Goal: Transaction & Acquisition: Purchase product/service

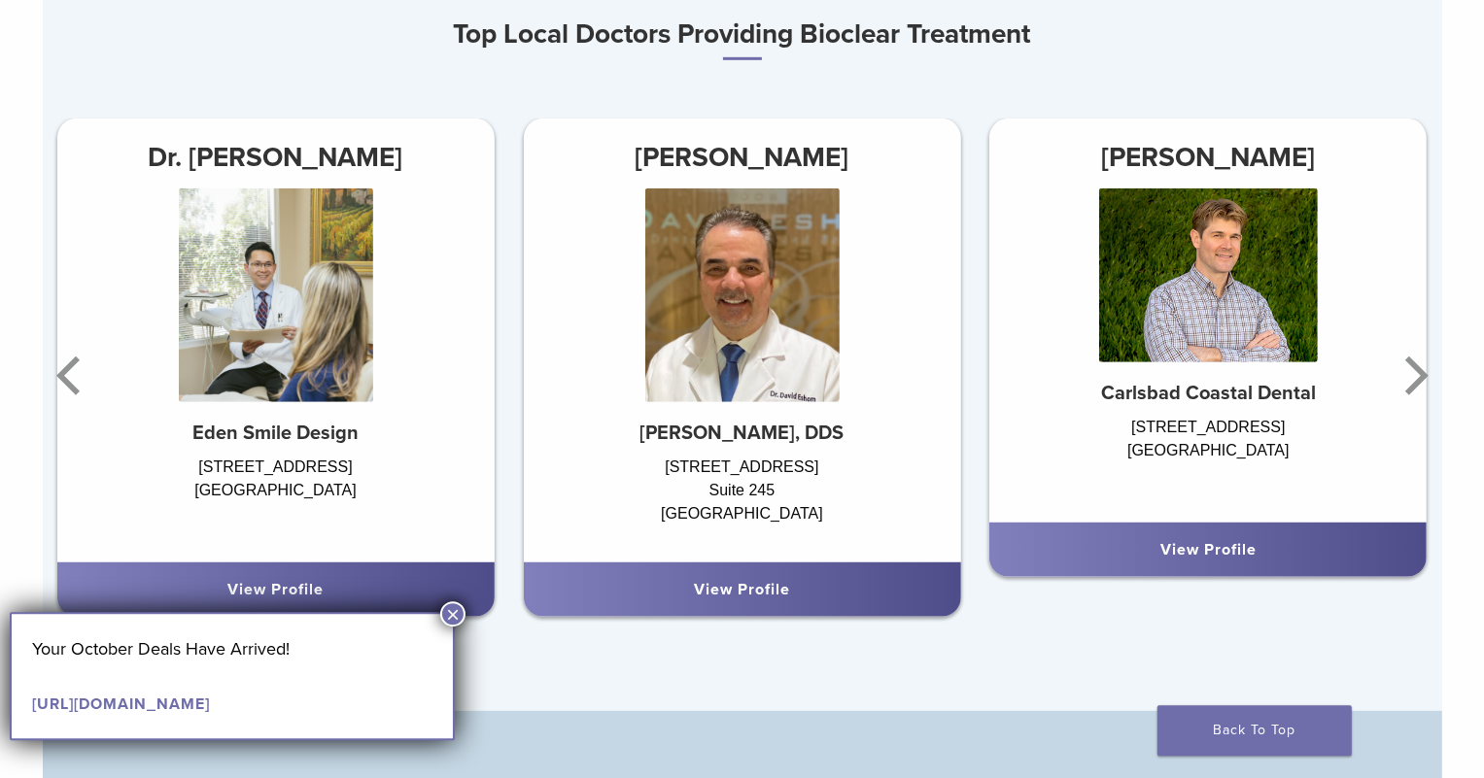
scroll to position [1231, 0]
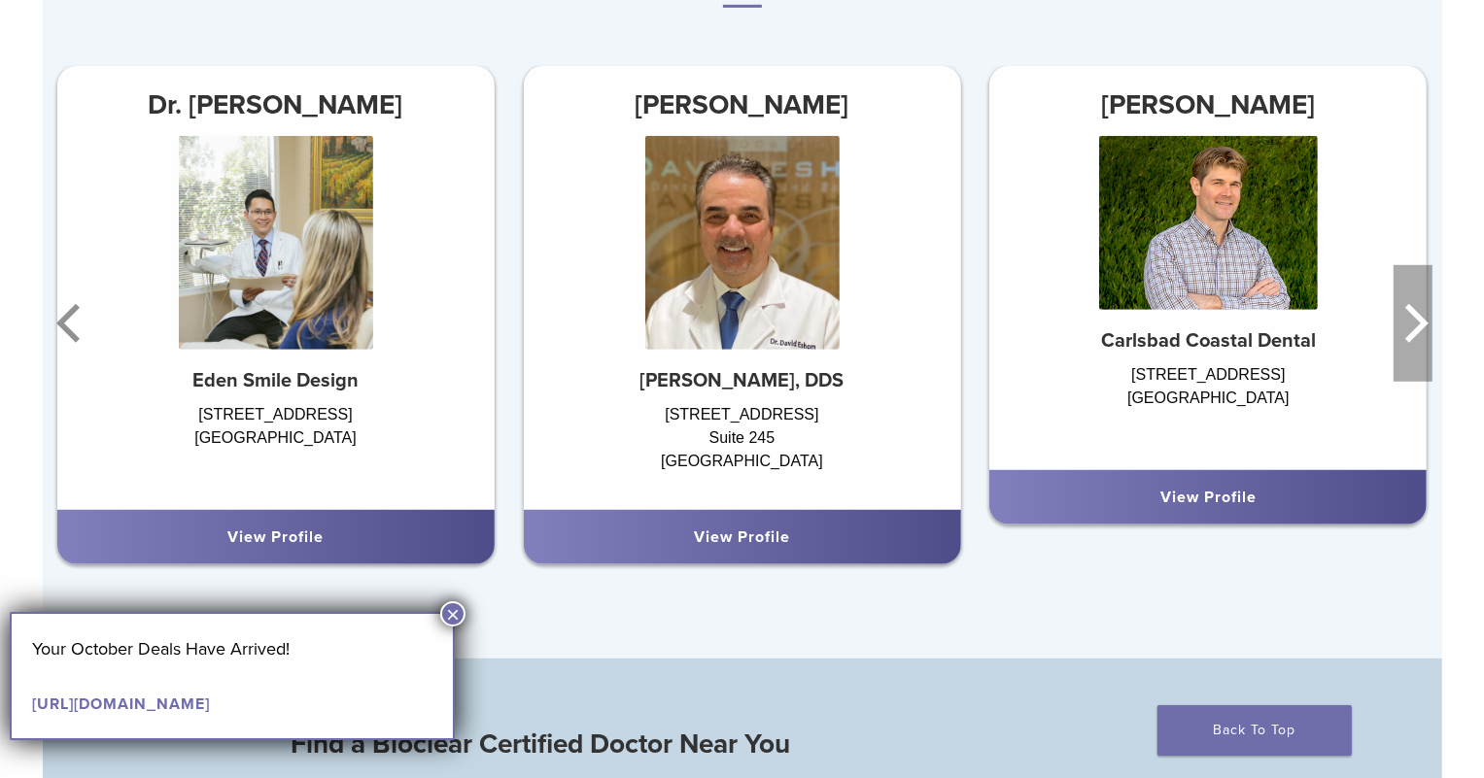
click at [1428, 314] on icon "Next" at bounding box center [1412, 323] width 39 height 117
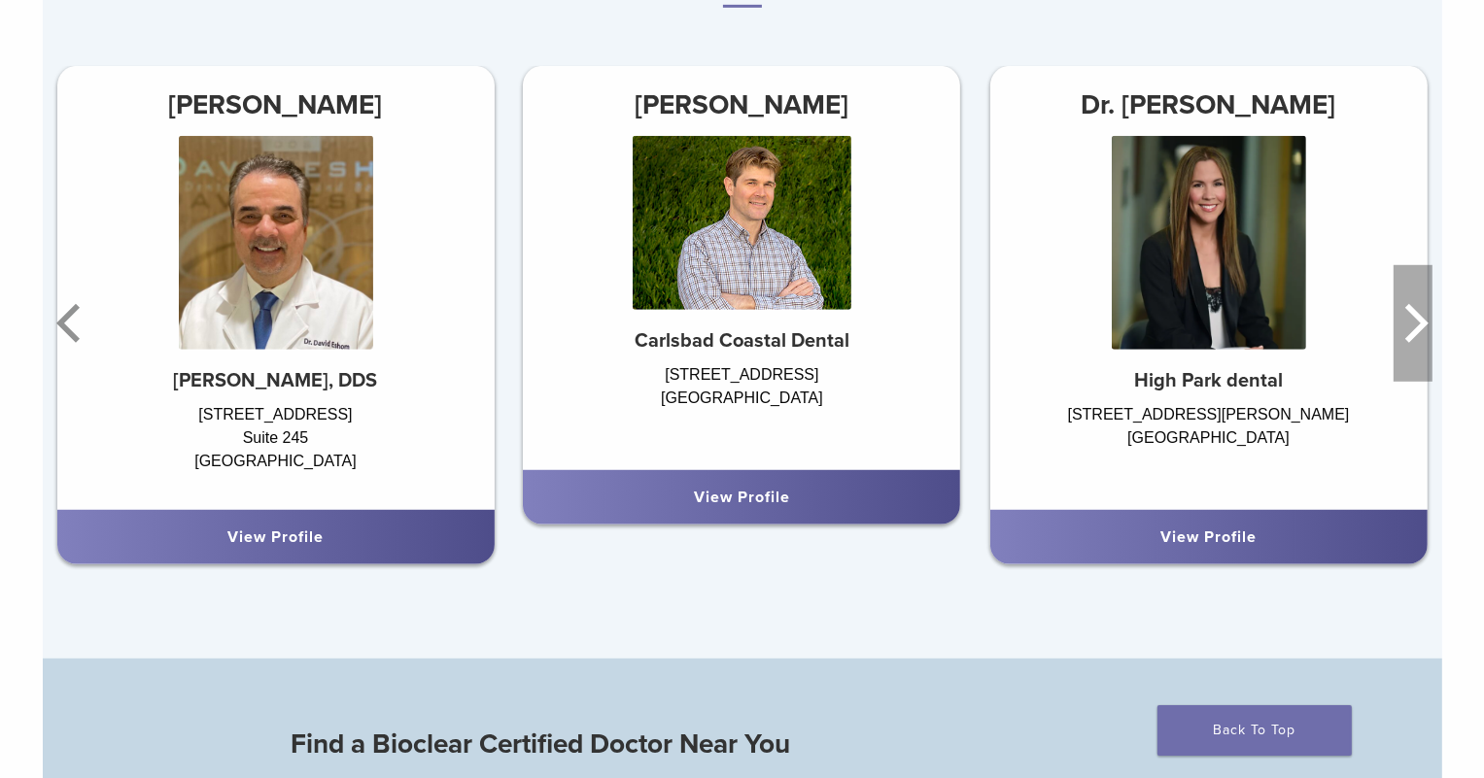
click at [1419, 315] on icon "Next" at bounding box center [1416, 323] width 23 height 39
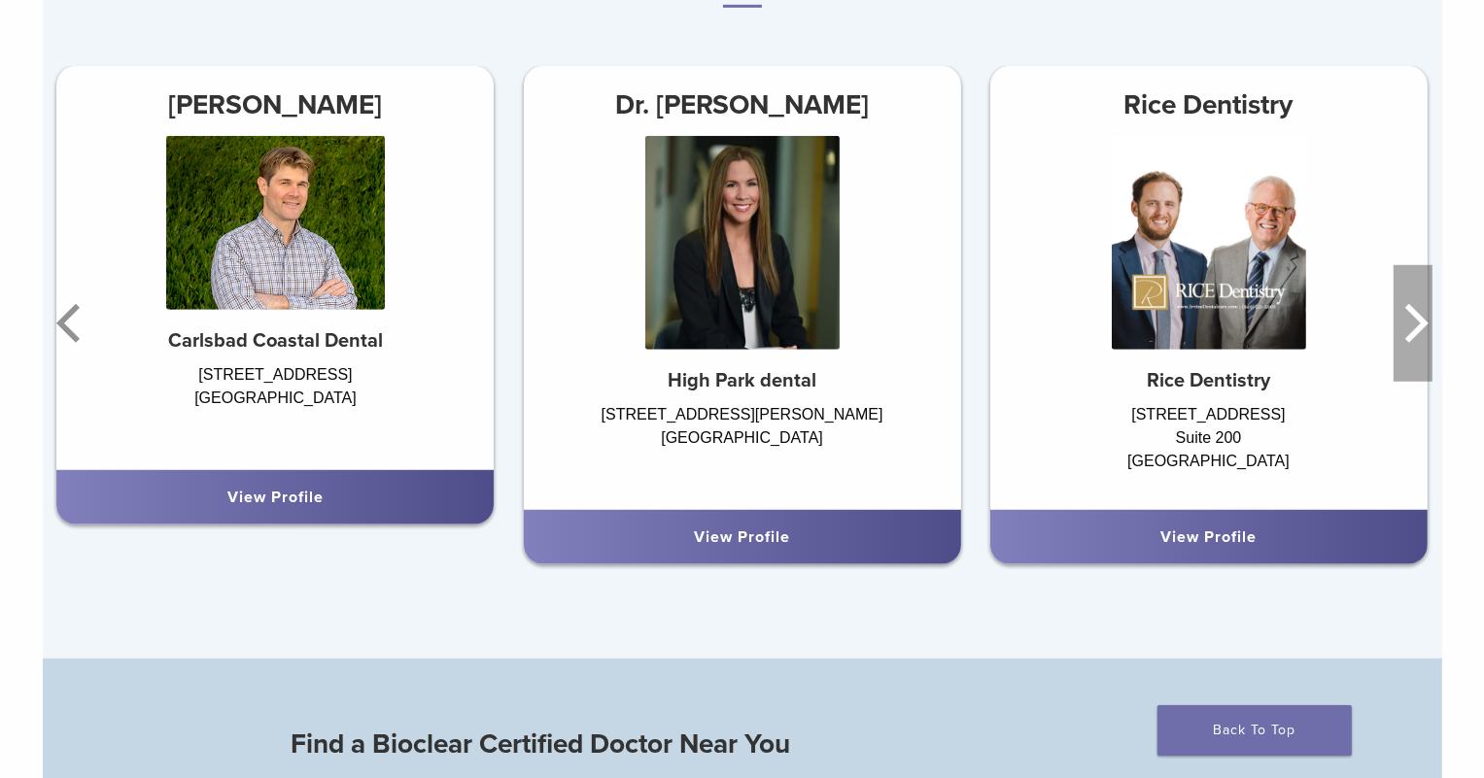
click at [1401, 319] on icon "Next" at bounding box center [1412, 323] width 39 height 117
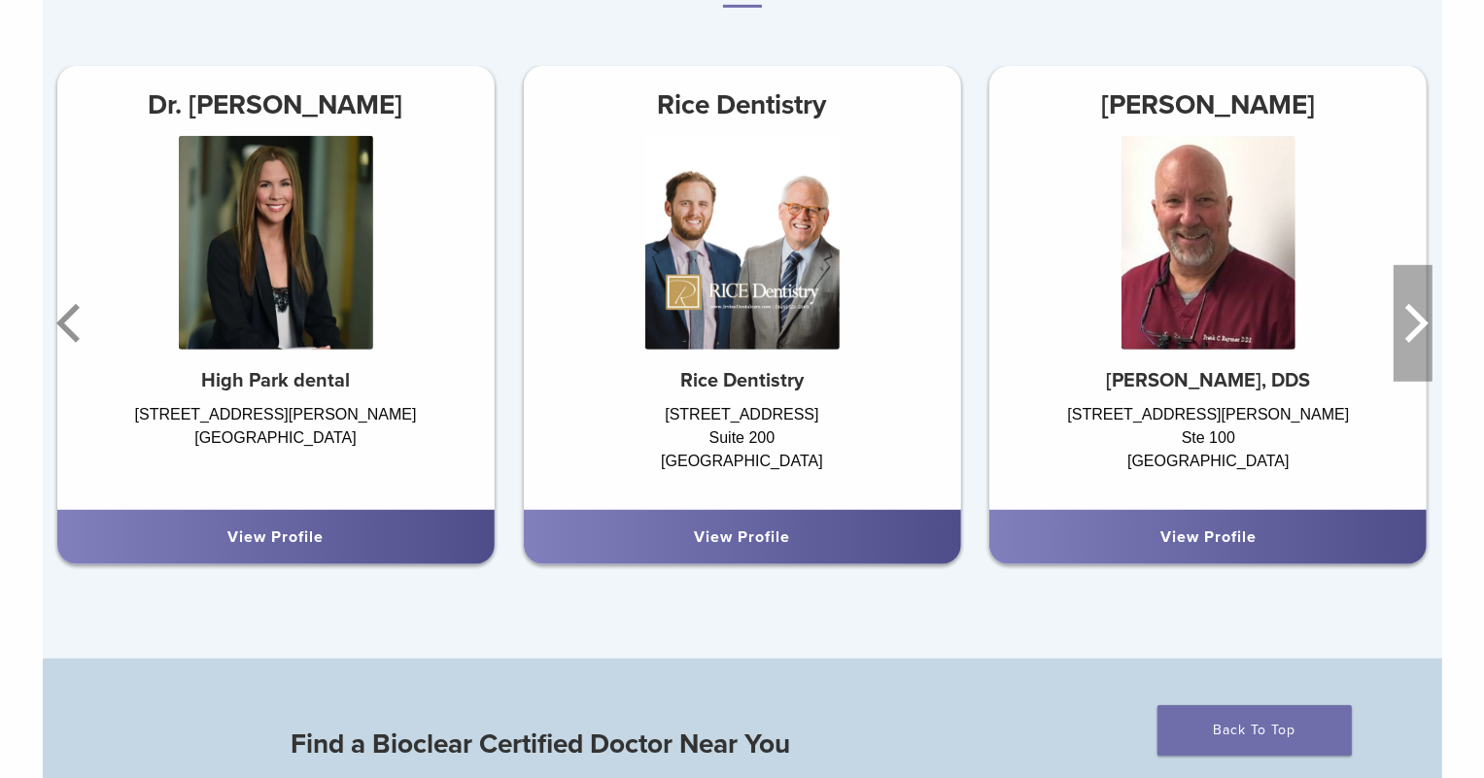
click at [1401, 319] on icon "Next" at bounding box center [1412, 323] width 39 height 117
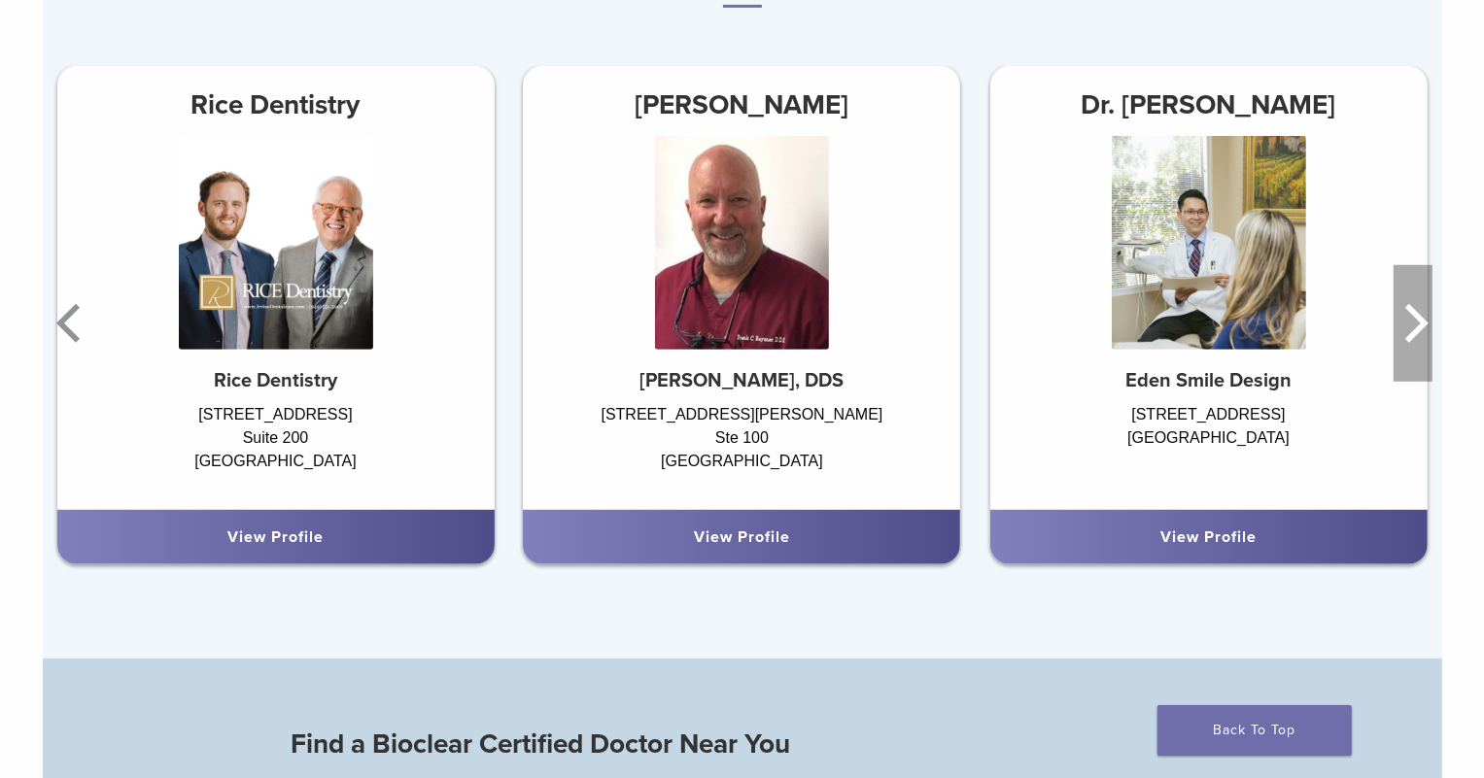
click at [1401, 319] on icon "Next" at bounding box center [1412, 323] width 39 height 117
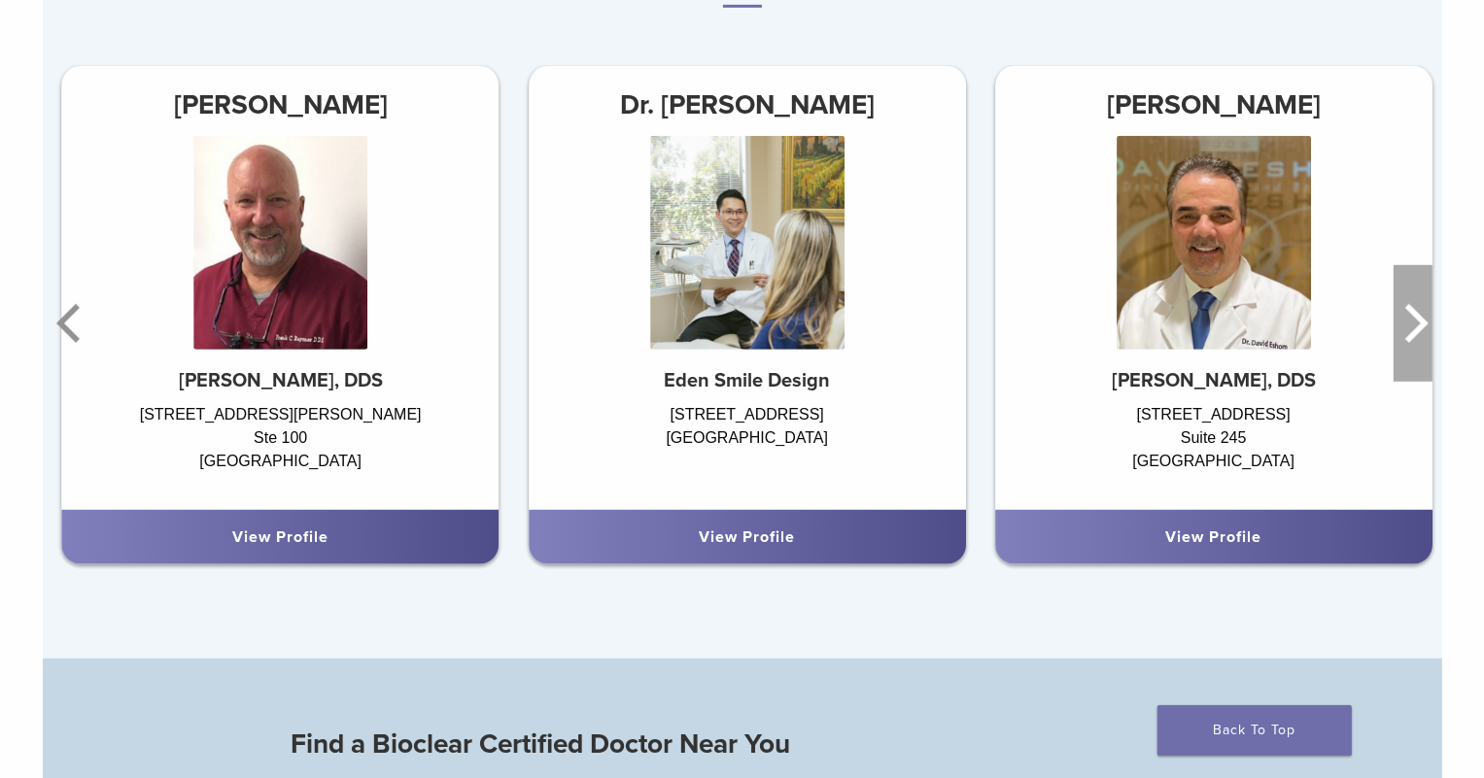
click at [1401, 319] on icon "Next" at bounding box center [1412, 323] width 39 height 117
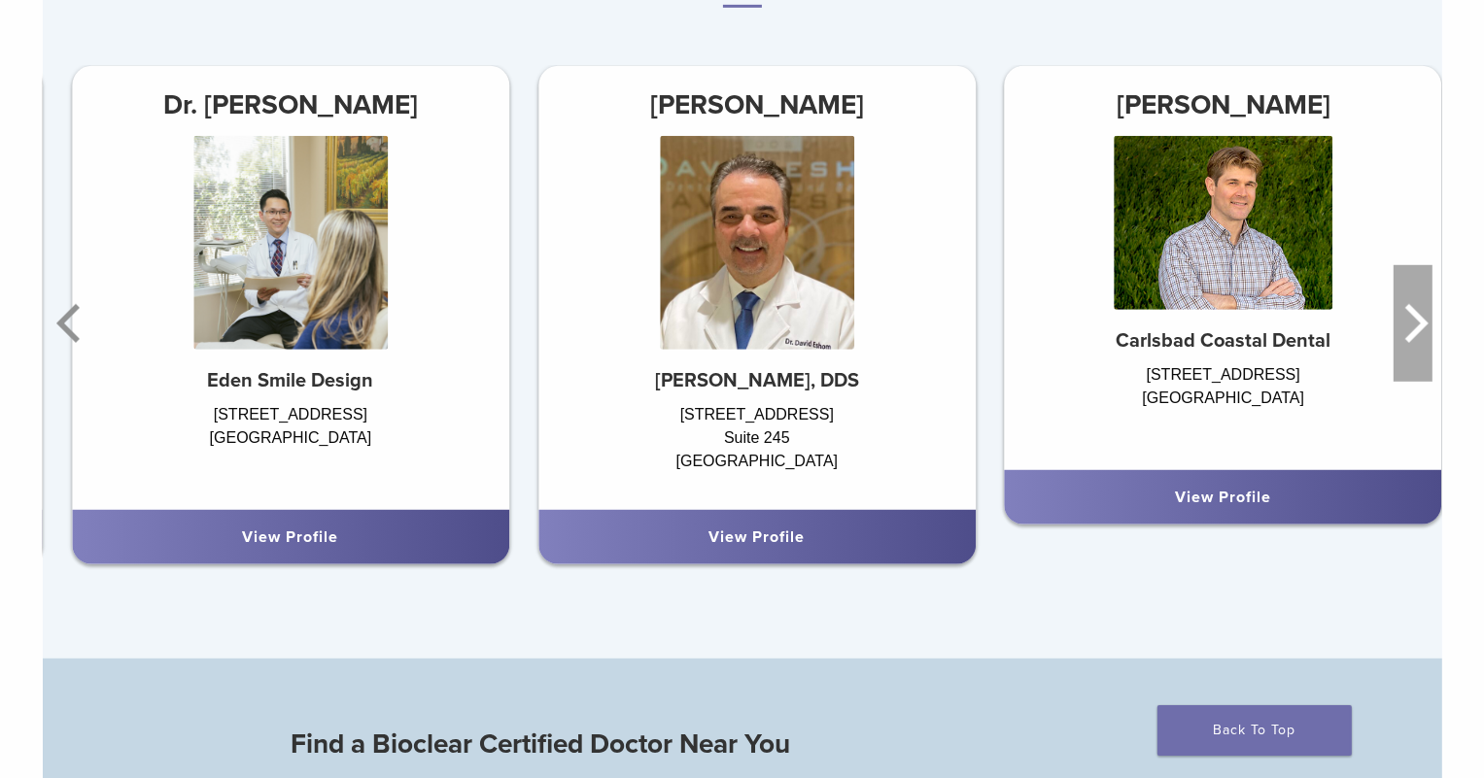
click at [1404, 319] on icon "Next" at bounding box center [1412, 323] width 39 height 117
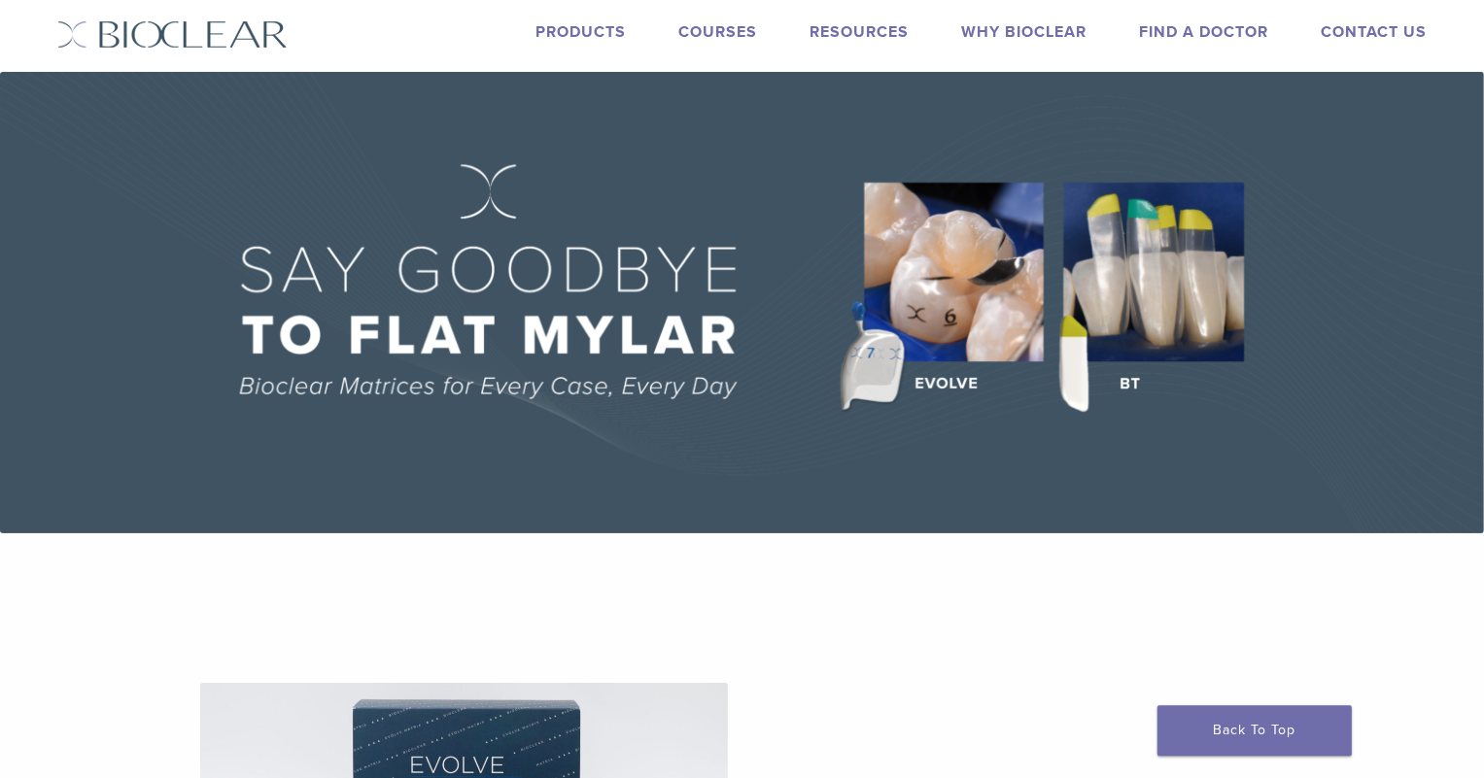
scroll to position [0, 0]
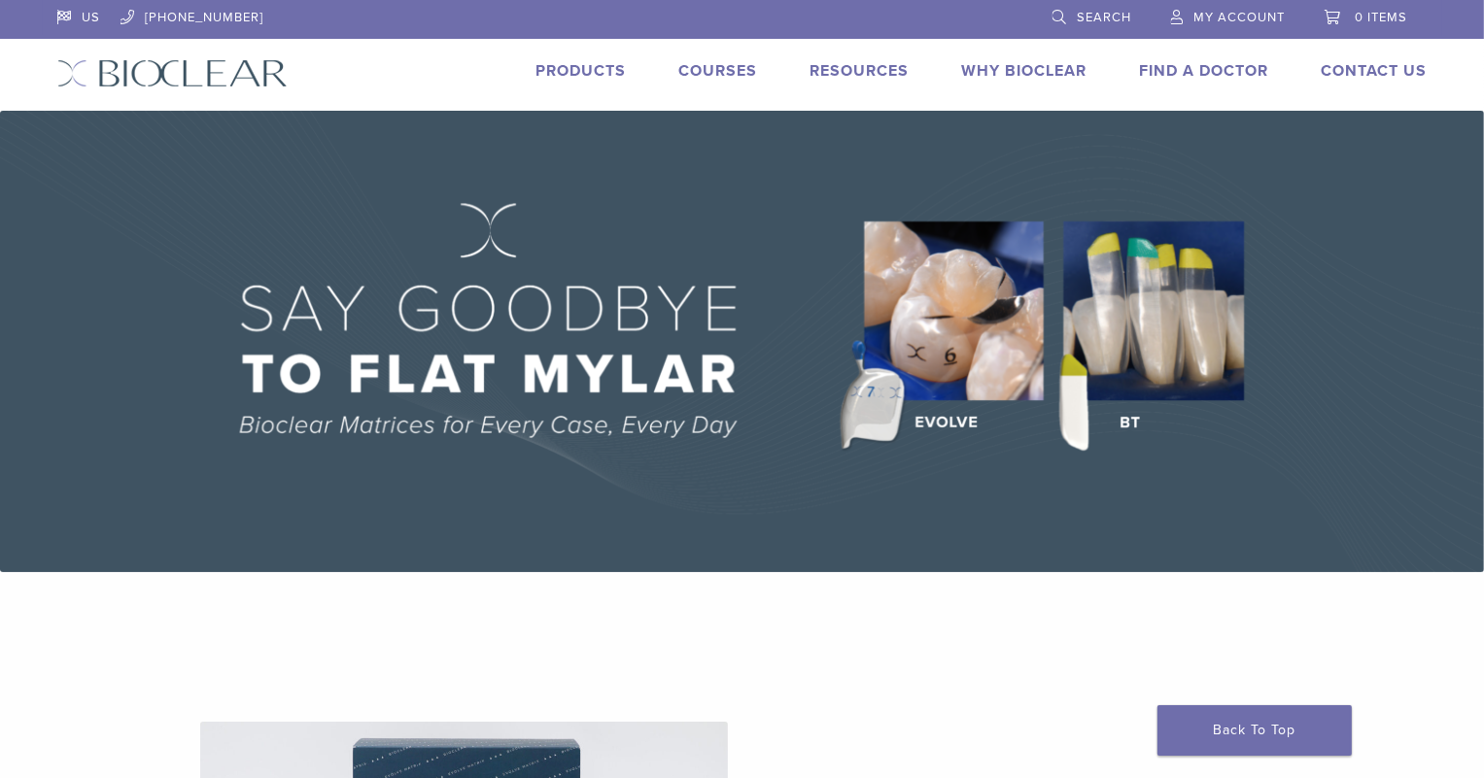
click at [542, 93] on div "US [PHONE_NUMBER] Search My Account 0 items Cart No products in the cart. Back …" at bounding box center [742, 55] width 1399 height 111
click at [568, 70] on link "Products" at bounding box center [581, 70] width 90 height 19
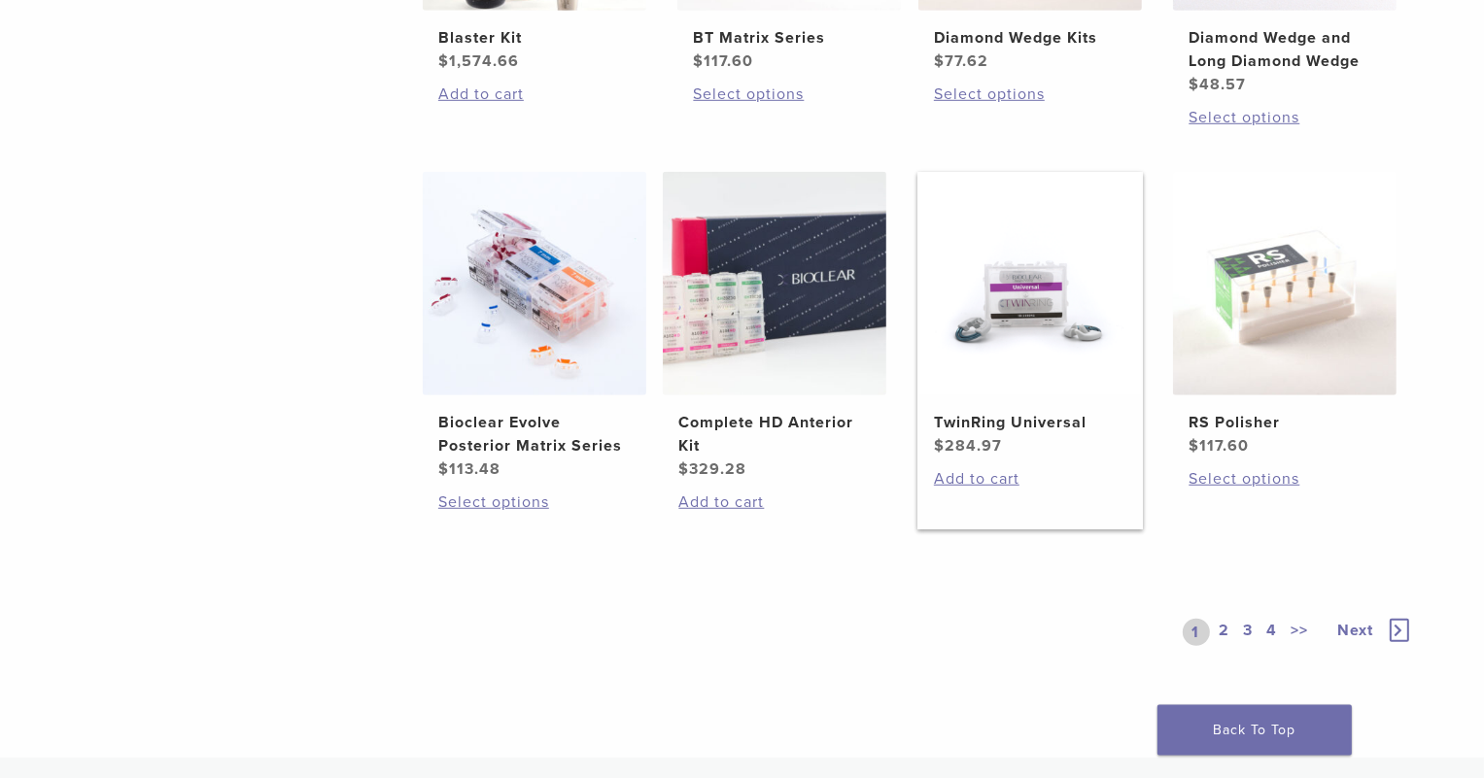
scroll to position [1436, 0]
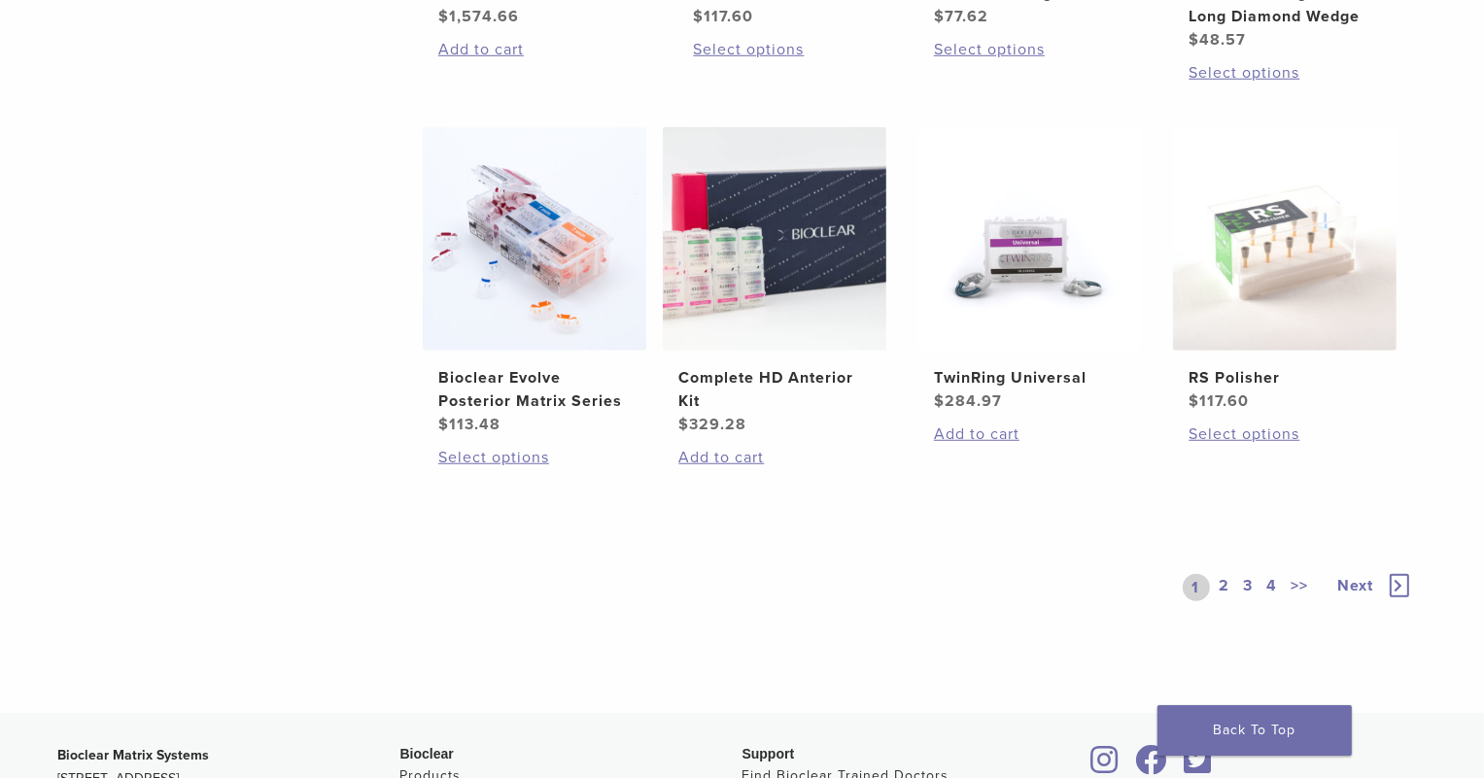
click at [1227, 585] on link "2" at bounding box center [1224, 587] width 18 height 27
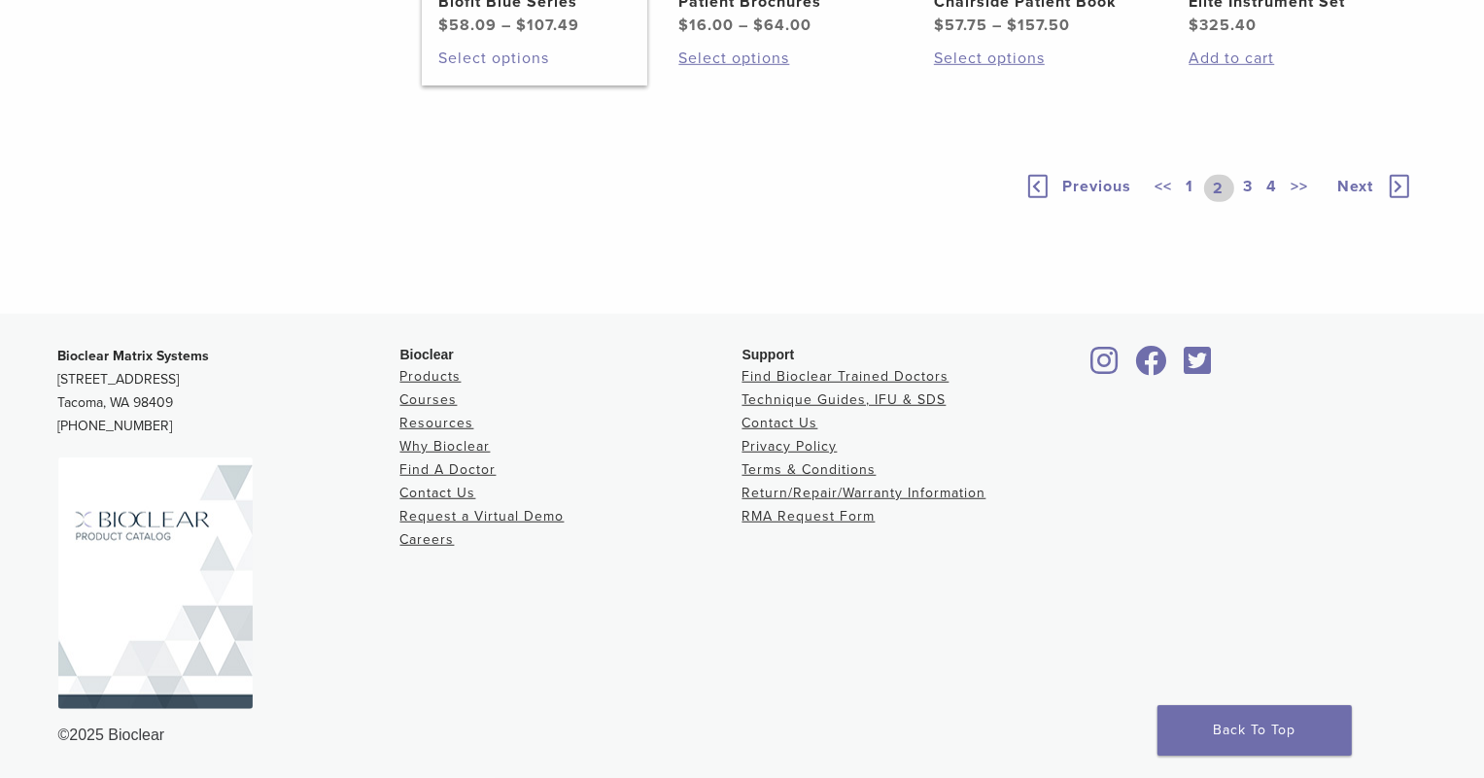
scroll to position [1539, 0]
click at [1188, 202] on link "1" at bounding box center [1190, 188] width 16 height 27
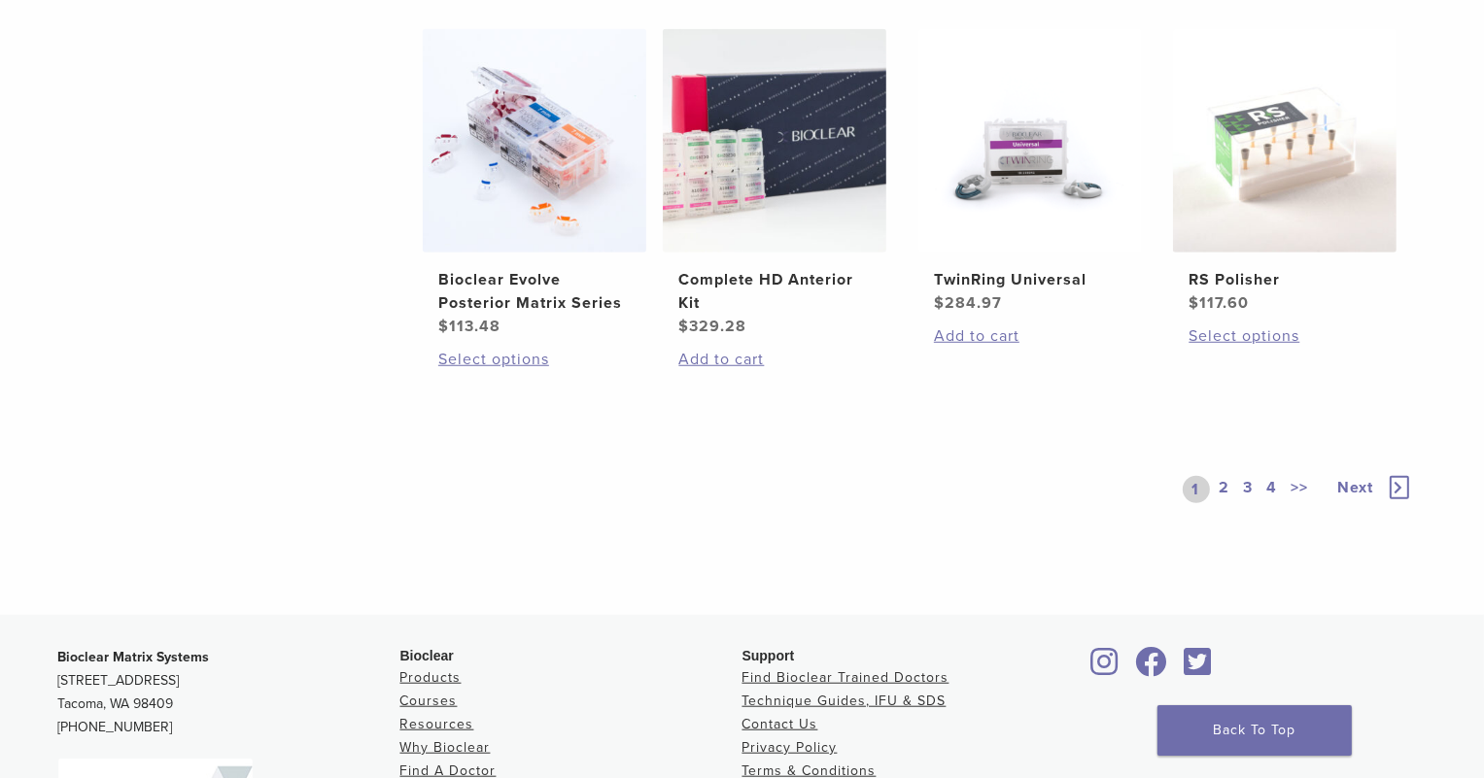
scroll to position [1539, 0]
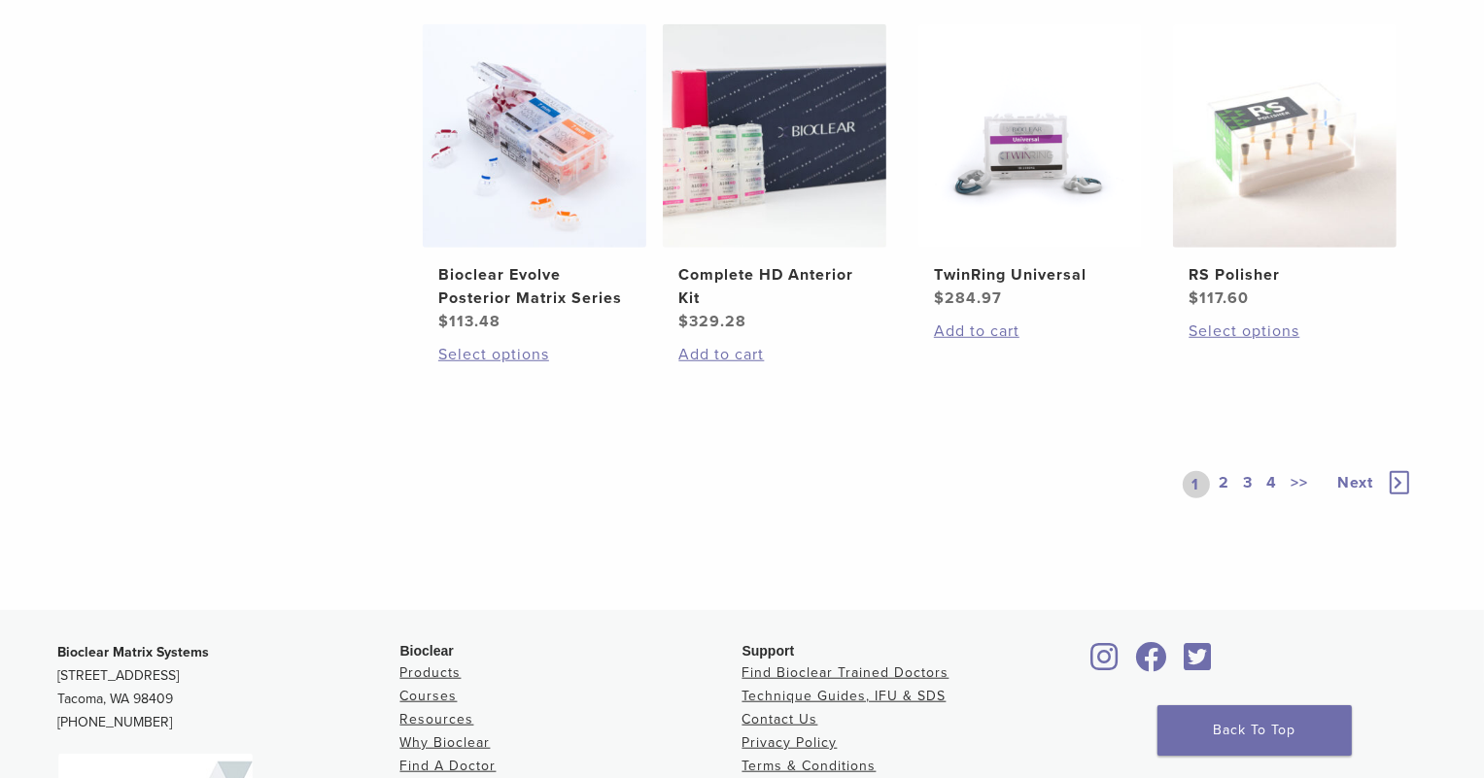
click at [1249, 485] on link "3" at bounding box center [1248, 484] width 17 height 27
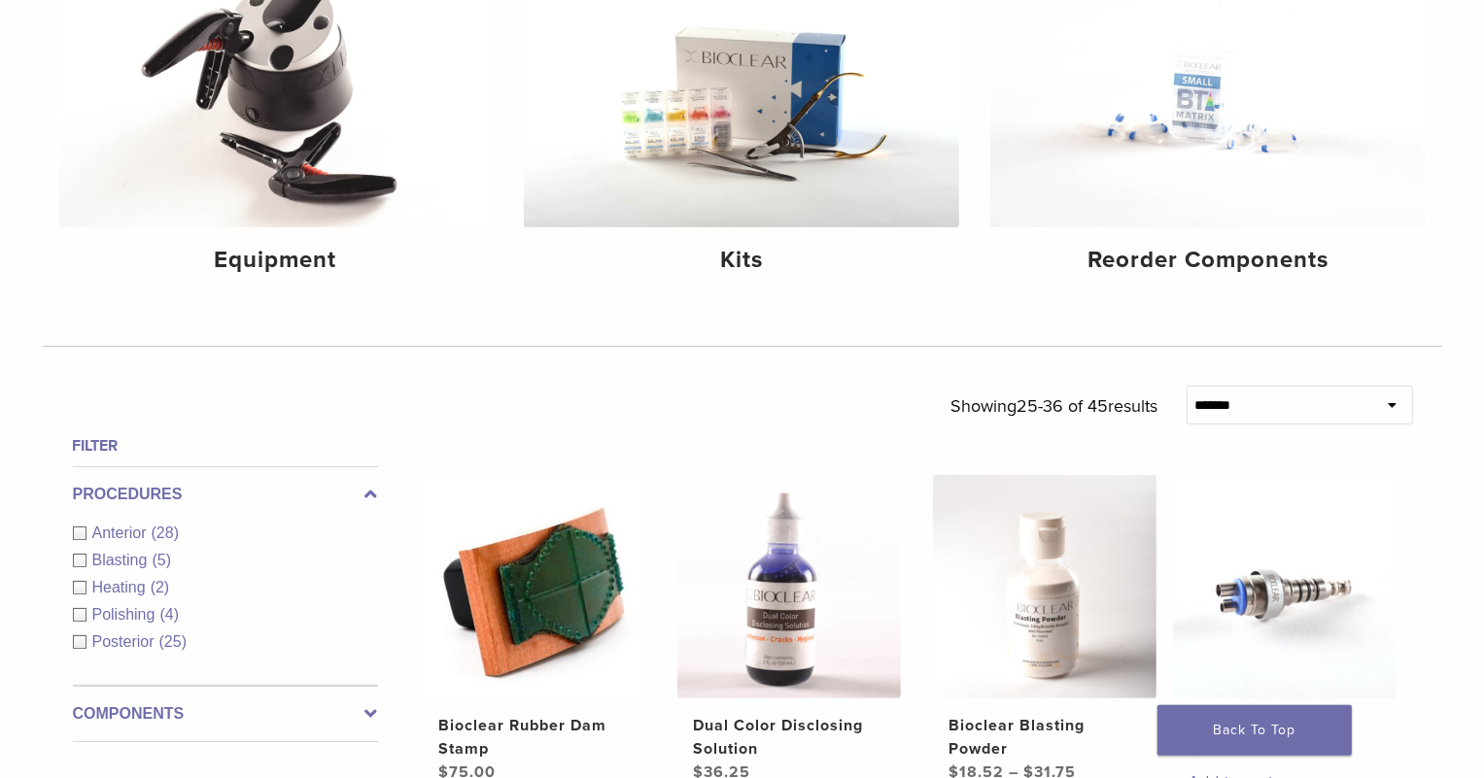
scroll to position [307, 0]
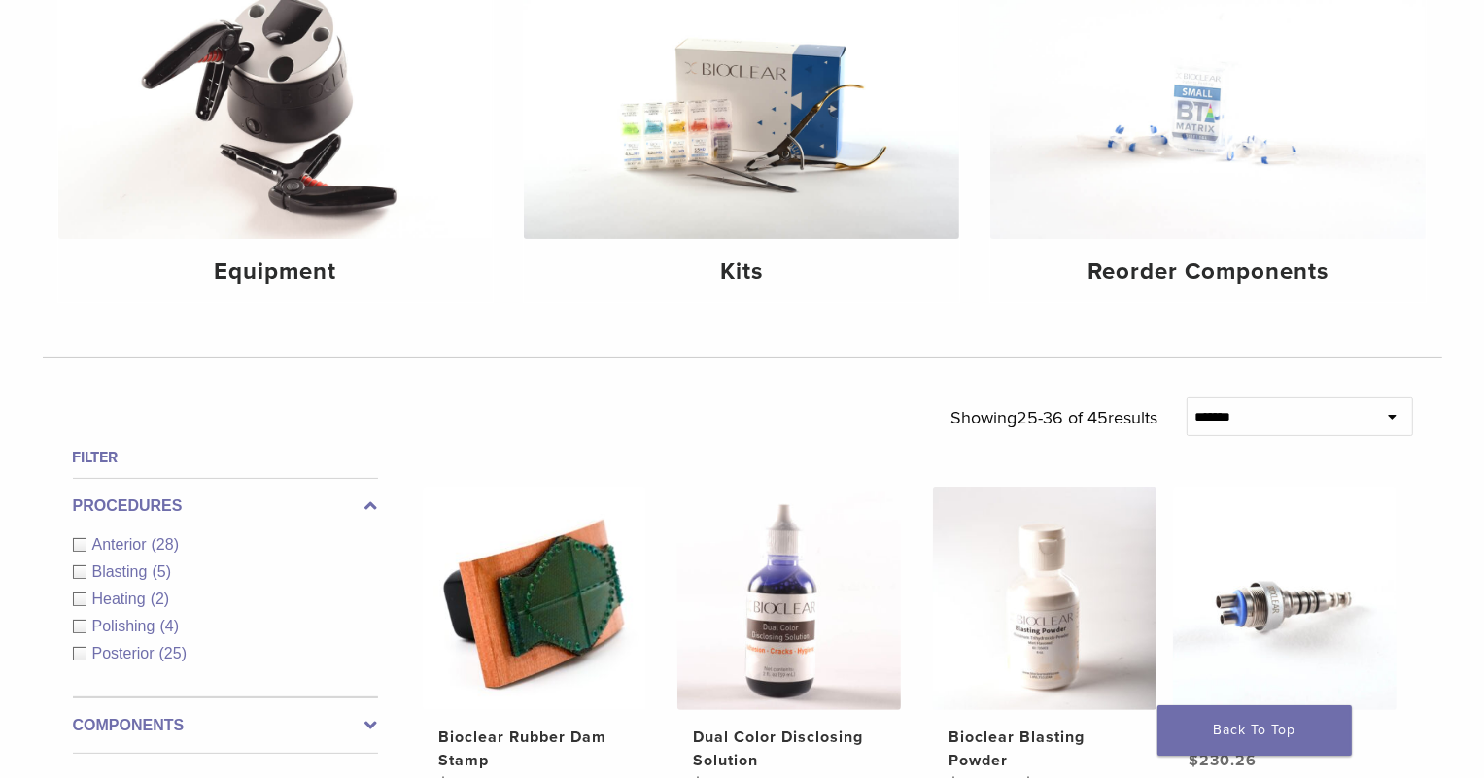
click at [103, 546] on span "Anterior" at bounding box center [121, 544] width 59 height 17
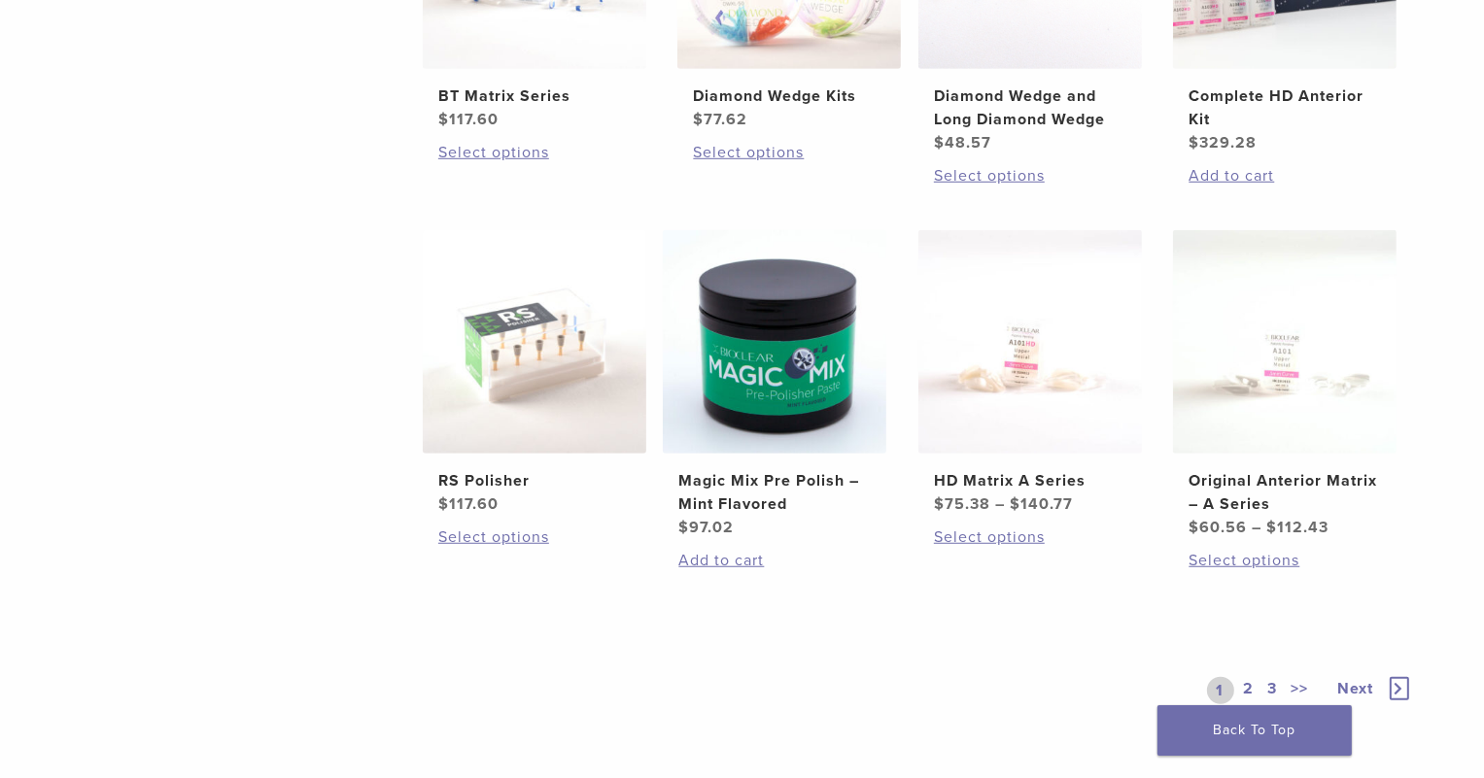
scroll to position [1436, 0]
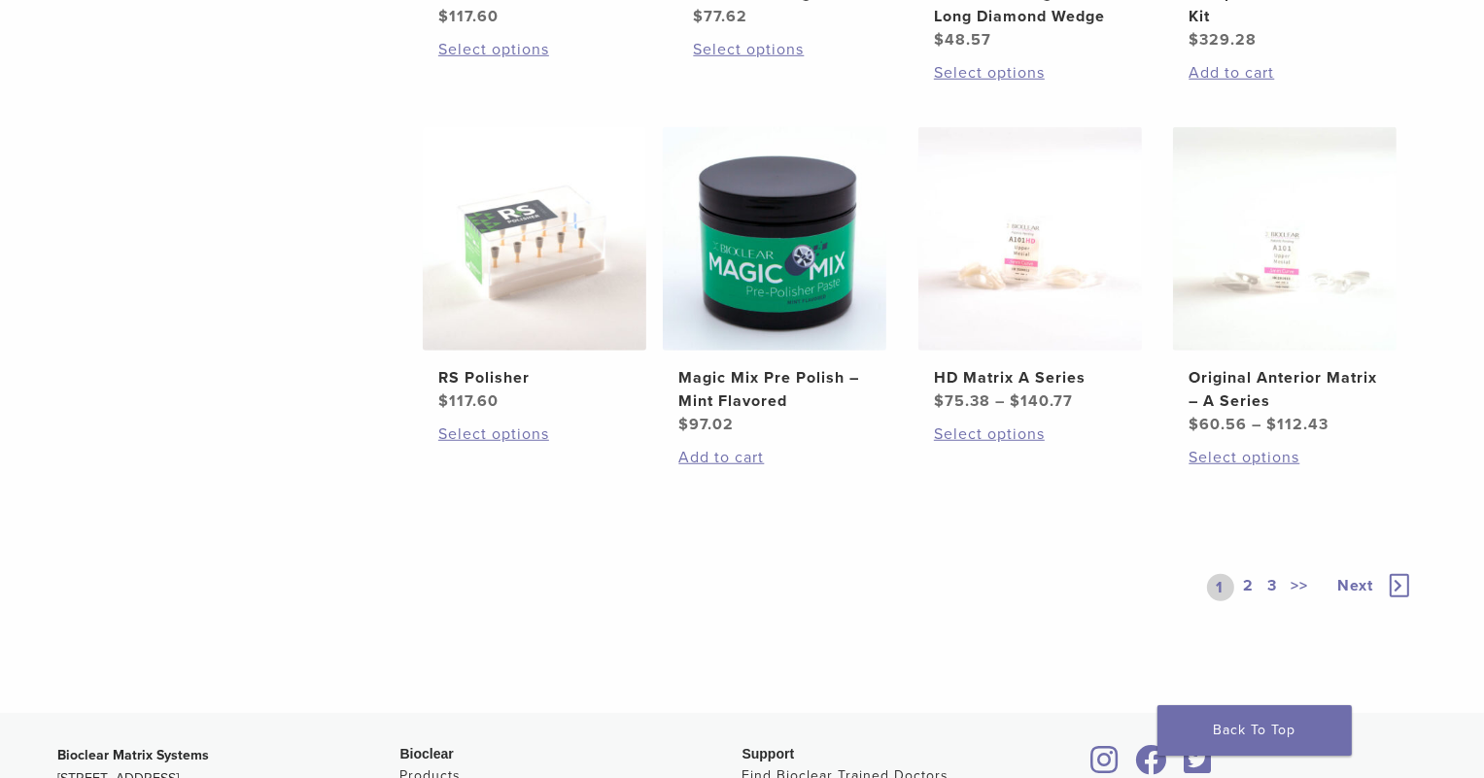
click at [1242, 590] on link "2" at bounding box center [1249, 587] width 18 height 27
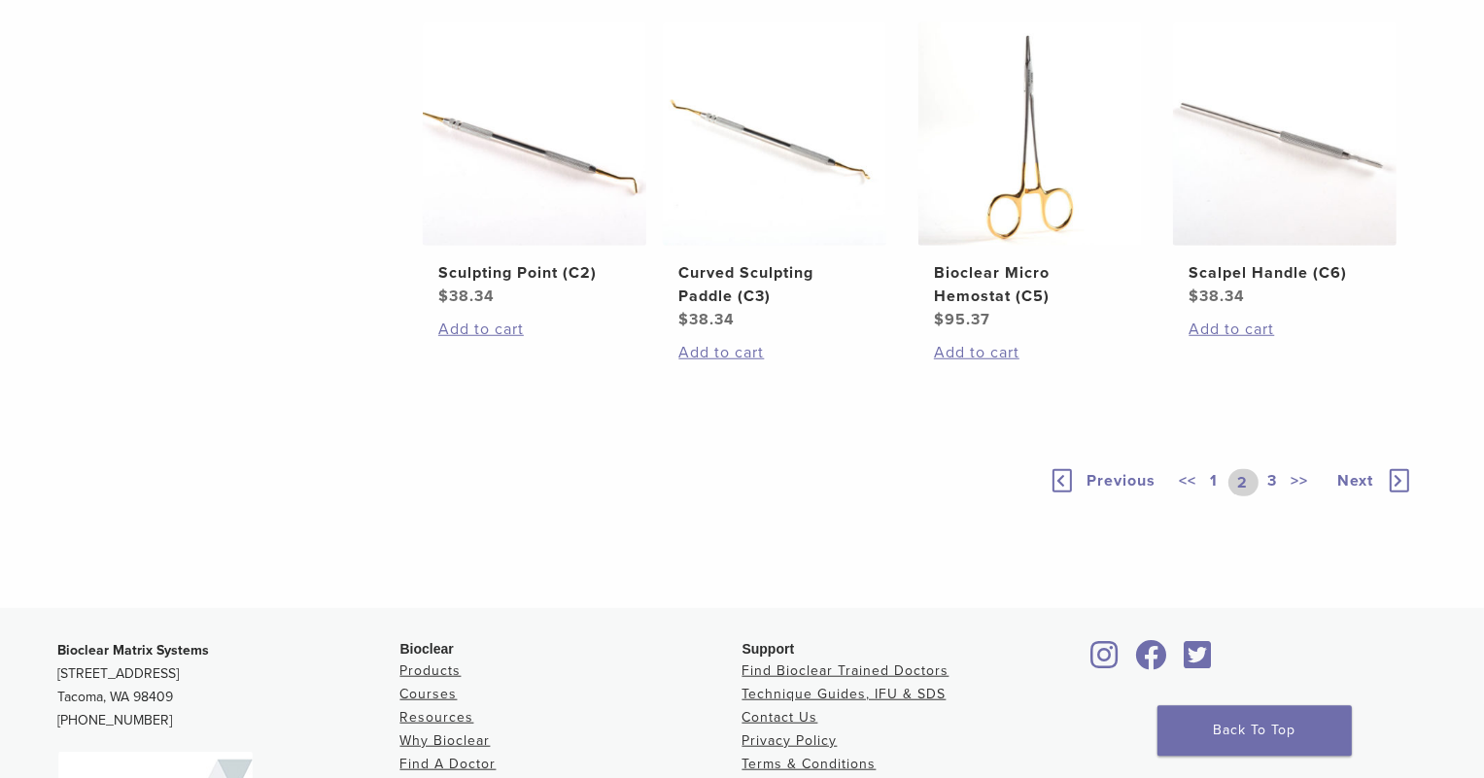
scroll to position [1539, 0]
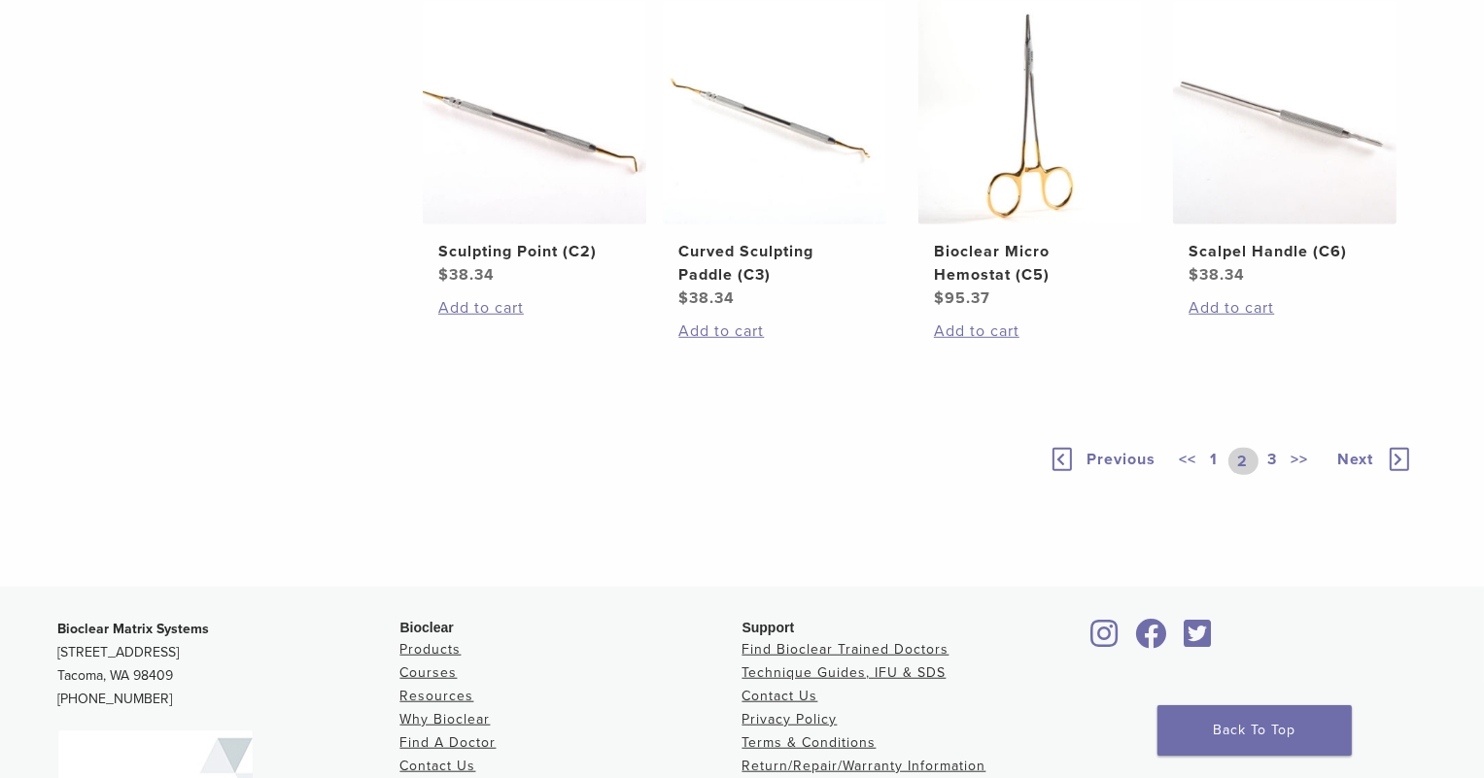
click at [1265, 453] on link "3" at bounding box center [1272, 461] width 17 height 27
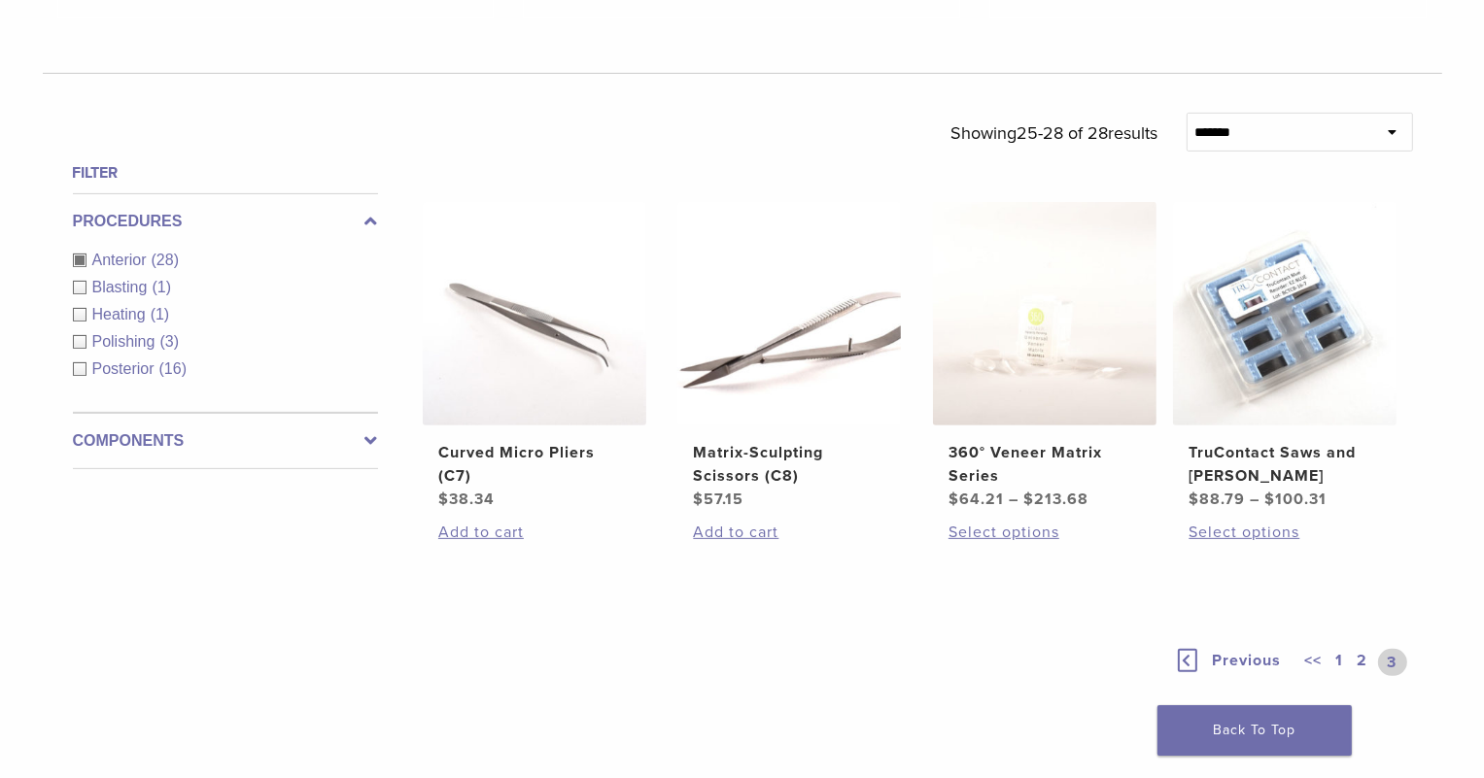
scroll to position [552, 0]
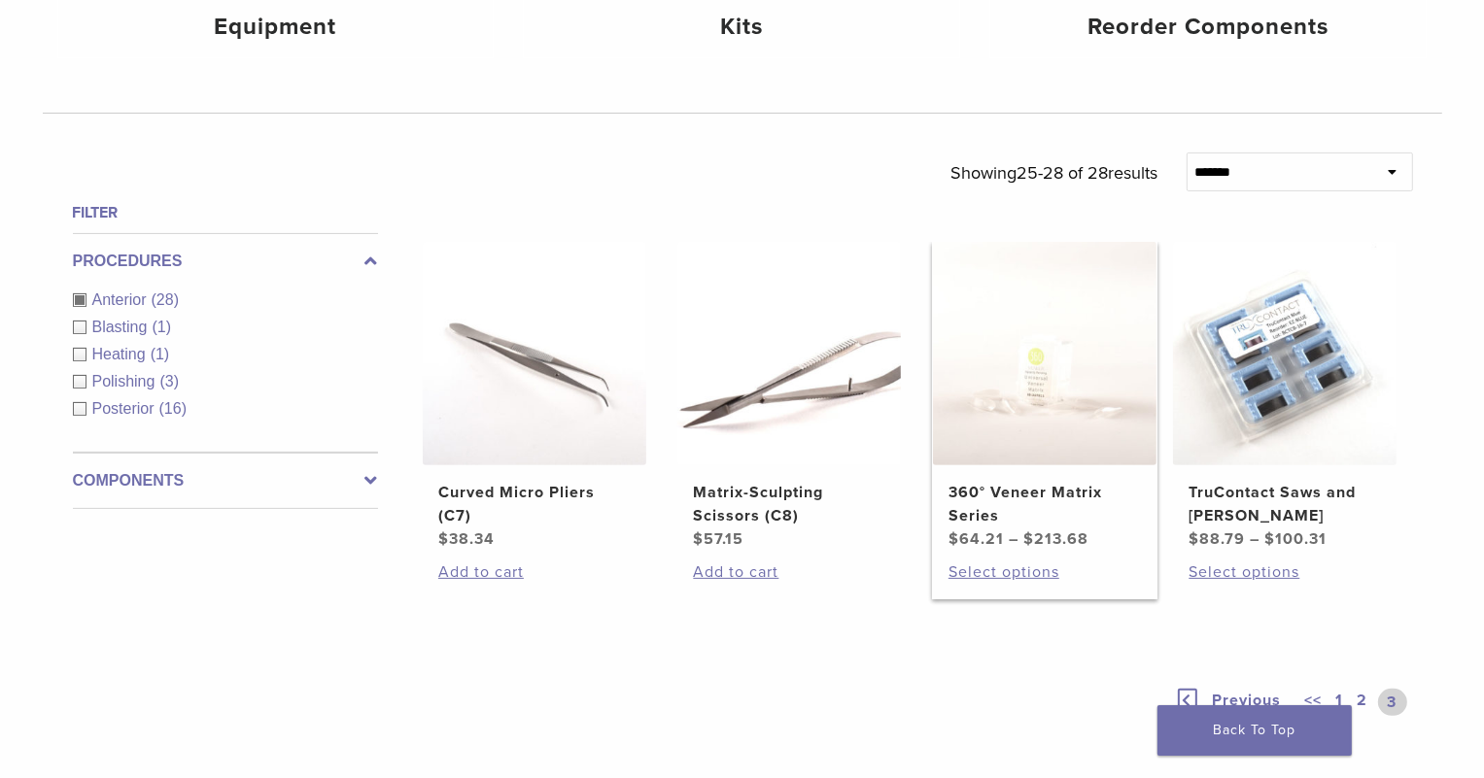
click at [1087, 397] on img at bounding box center [1044, 353] width 223 height 223
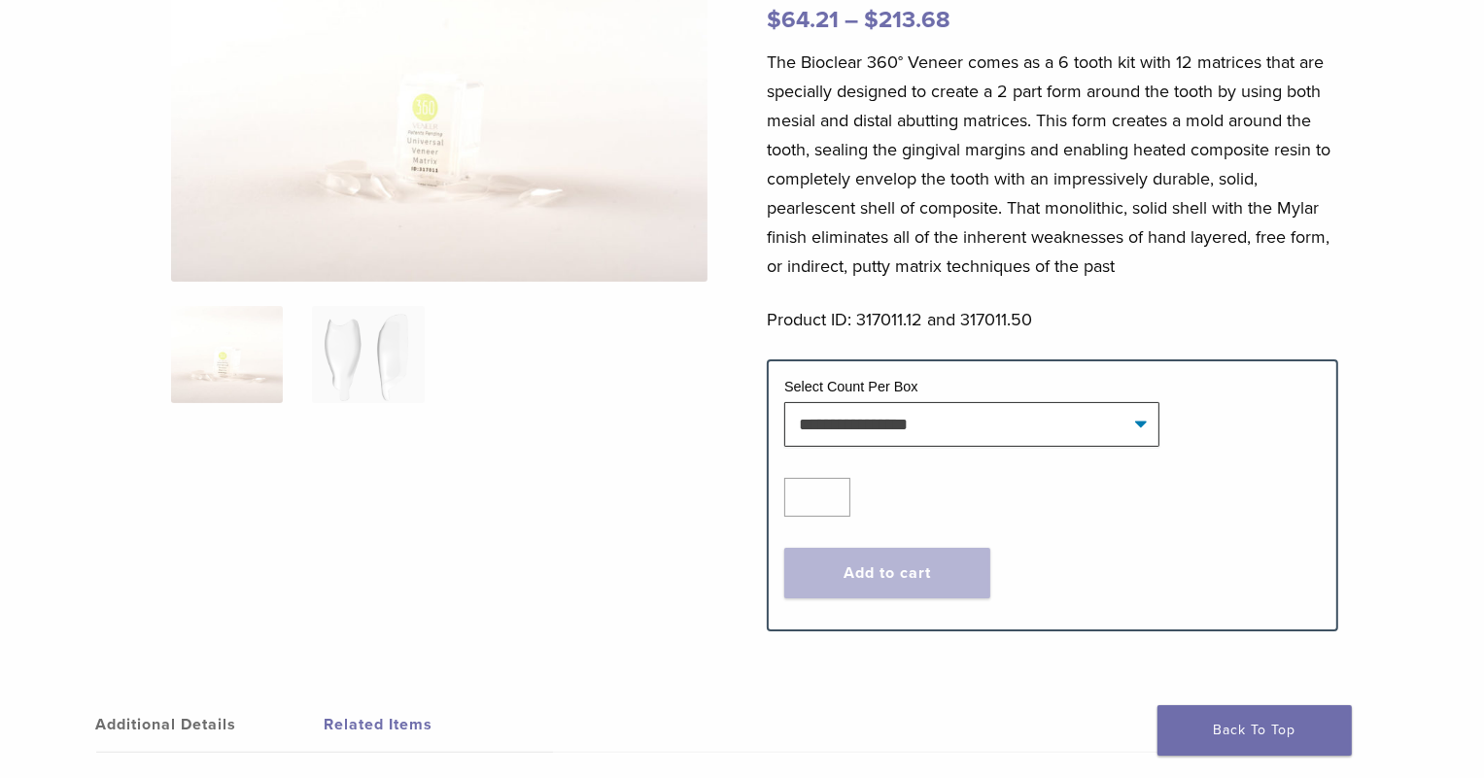
scroll to position [307, 0]
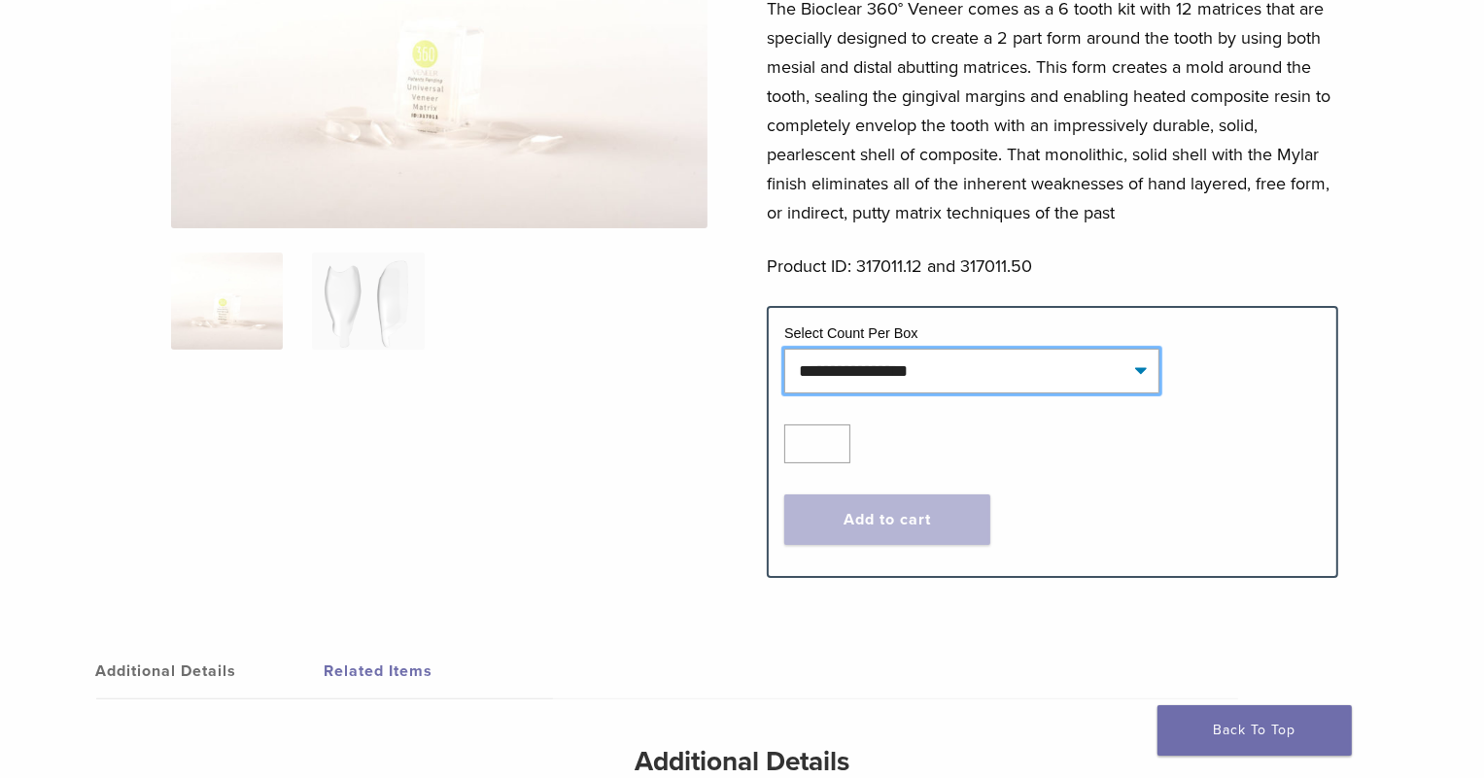
click at [784, 349] on select "**********" at bounding box center [971, 371] width 375 height 45
select select "*****"
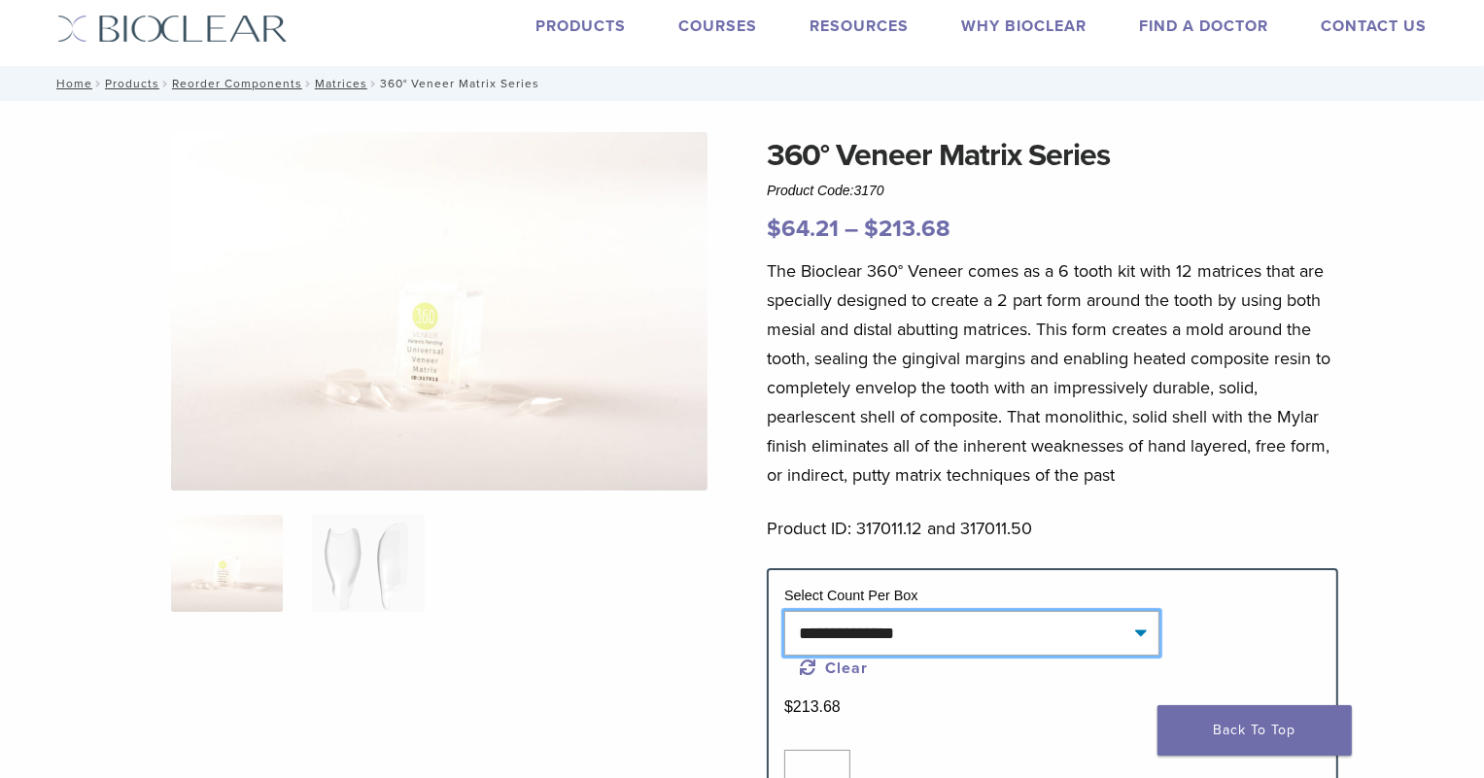
scroll to position [0, 0]
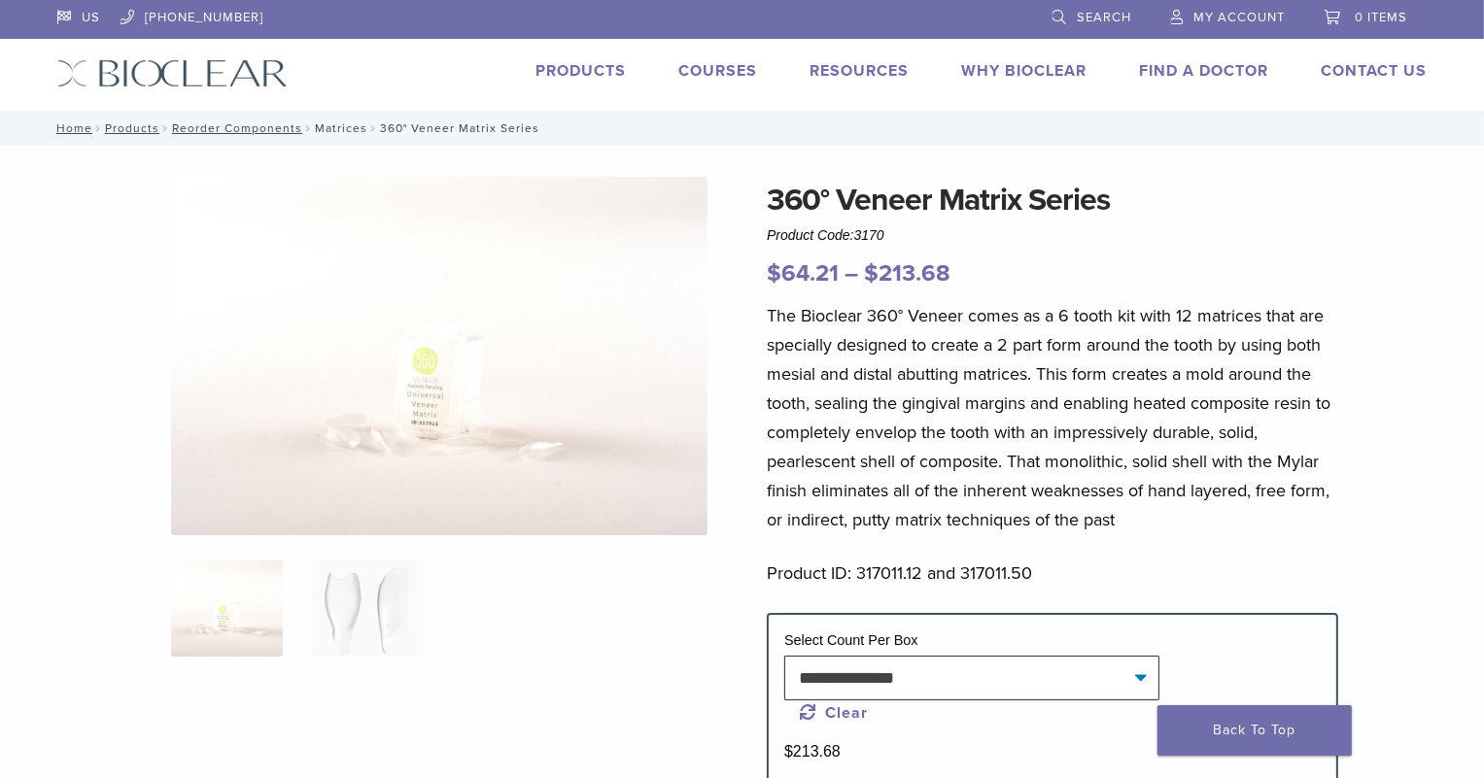
click at [329, 126] on link "Matrices" at bounding box center [341, 128] width 52 height 14
